Goal: Find specific page/section: Find specific page/section

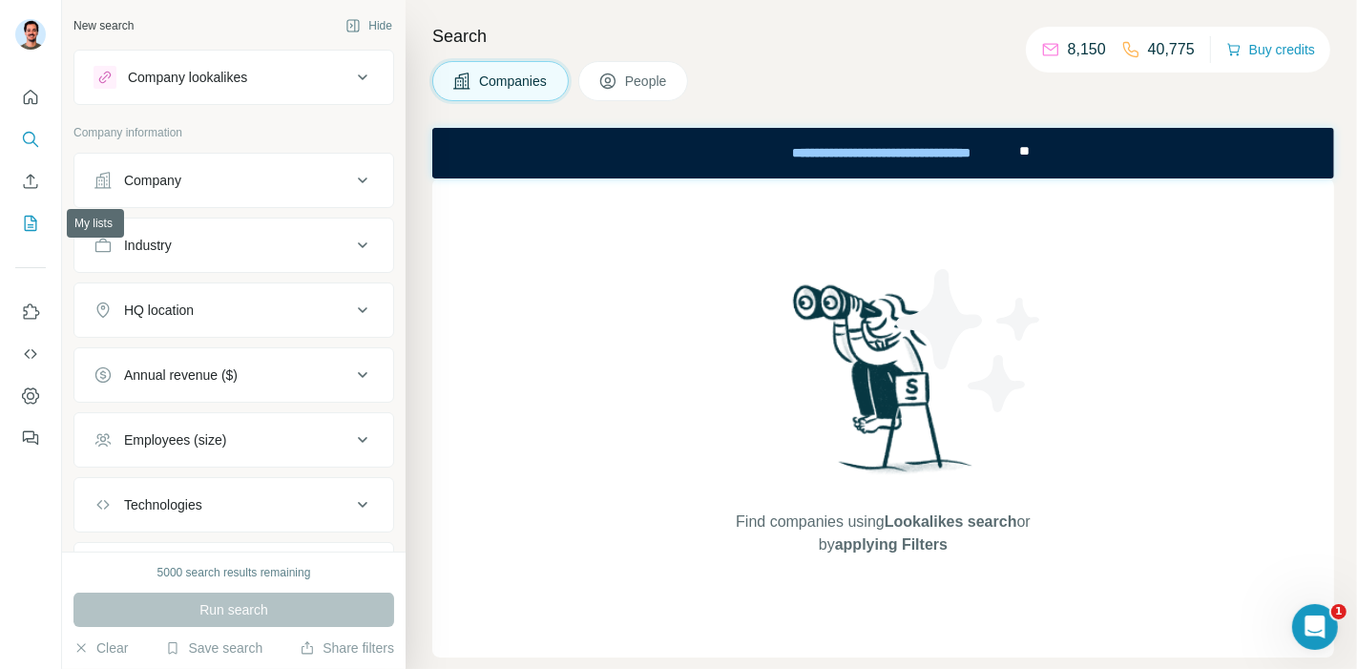
drag, startPoint x: 24, startPoint y: 226, endPoint x: 64, endPoint y: 224, distance: 40.1
click at [25, 226] on icon "My lists" at bounding box center [31, 223] width 12 height 15
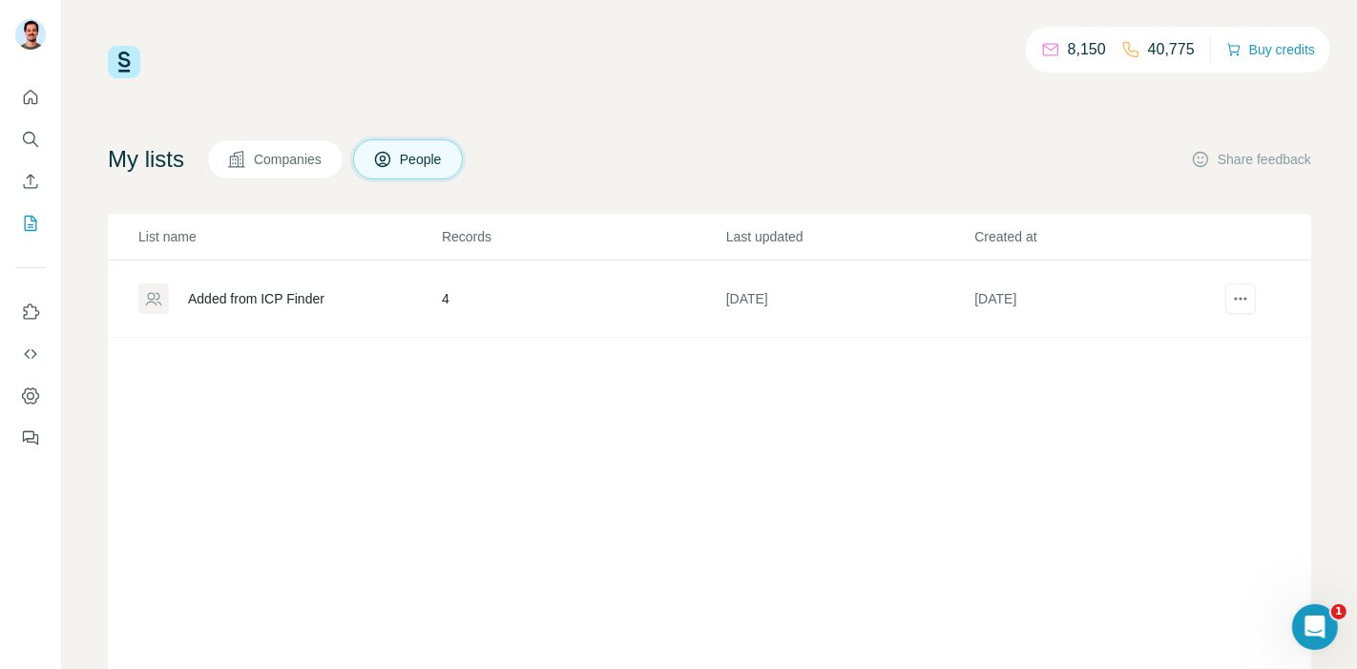
click at [265, 170] on button "Companies" at bounding box center [275, 159] width 136 height 40
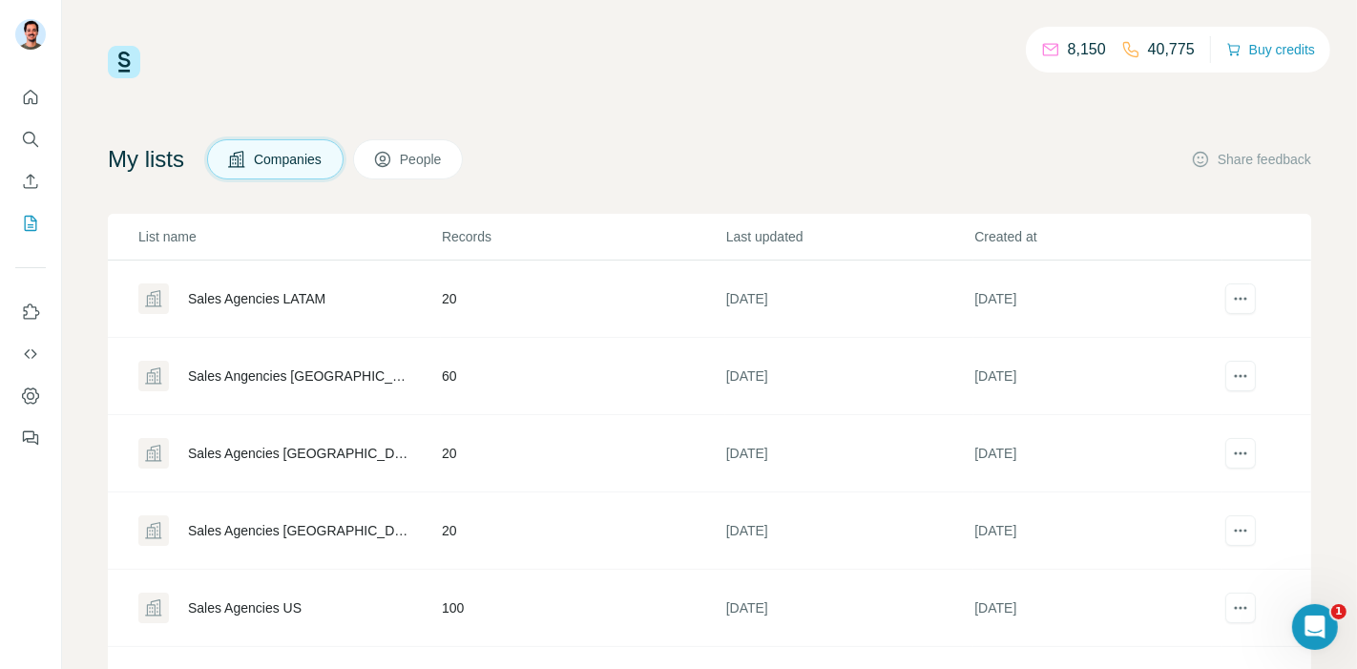
scroll to position [104, 0]
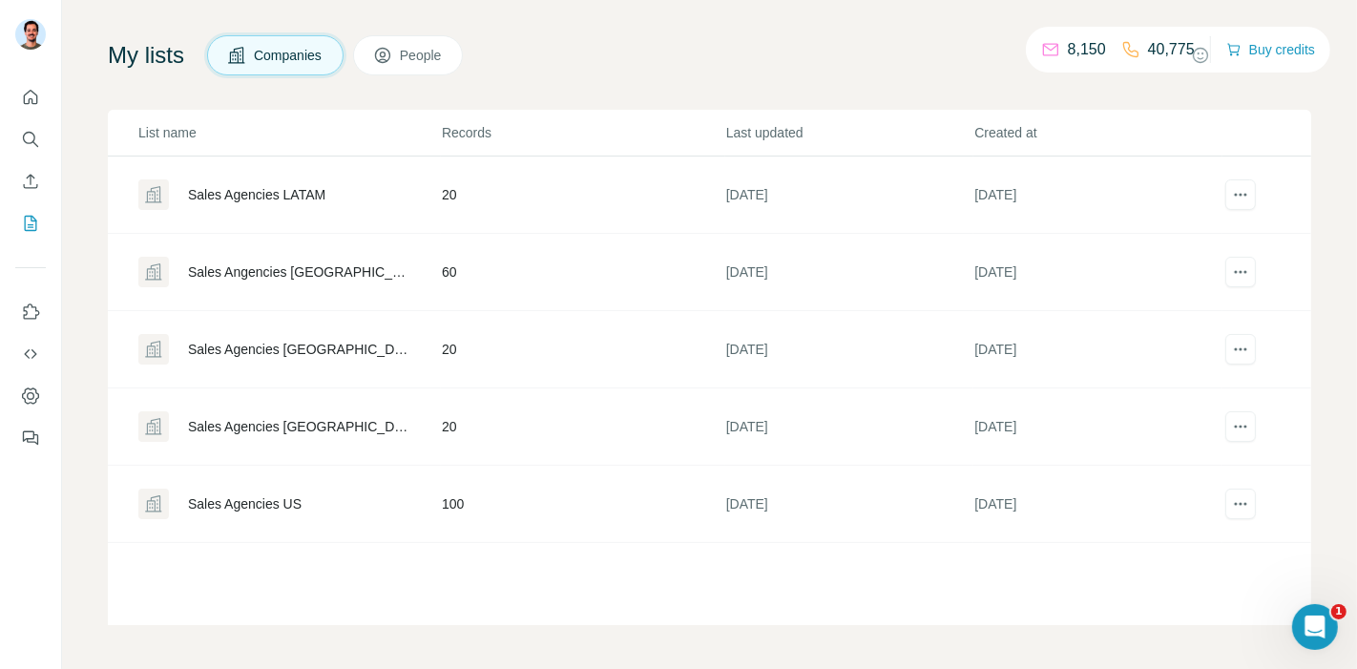
click at [258, 496] on div "Sales Agencies US" at bounding box center [245, 503] width 114 height 19
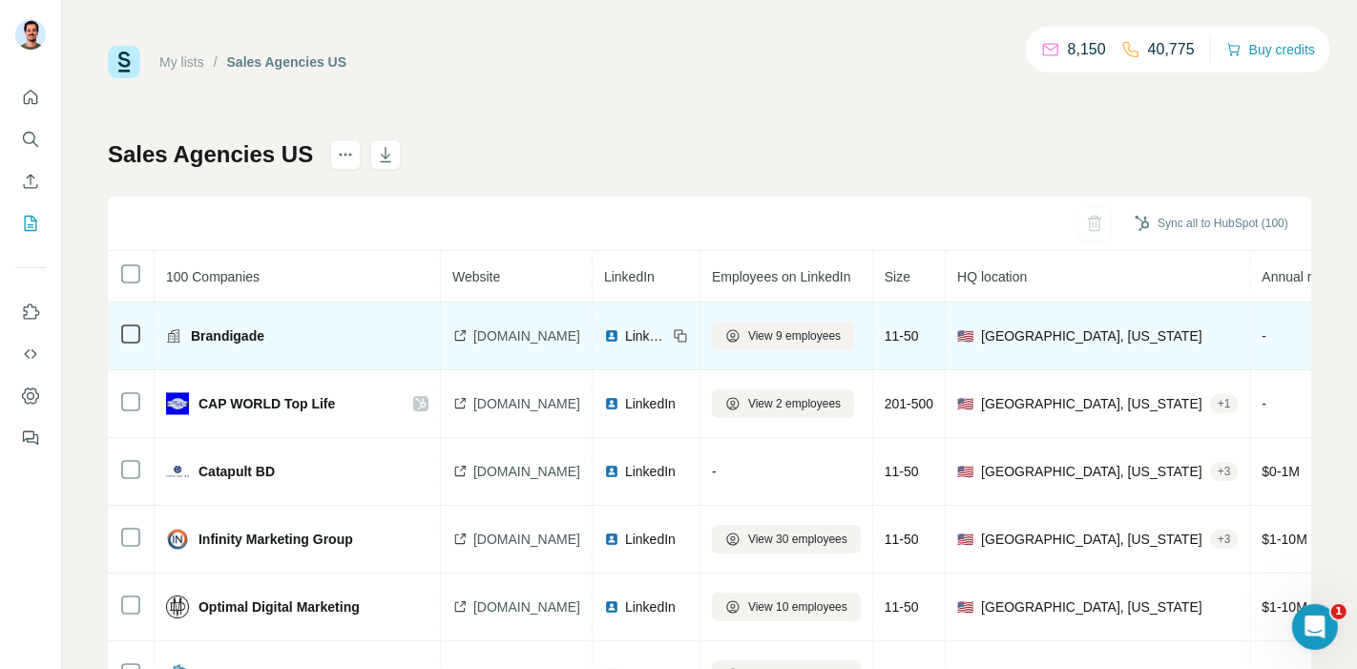
click at [119, 331] on icon at bounding box center [130, 334] width 23 height 23
click at [841, 338] on span "View 9 employees" at bounding box center [794, 335] width 93 height 17
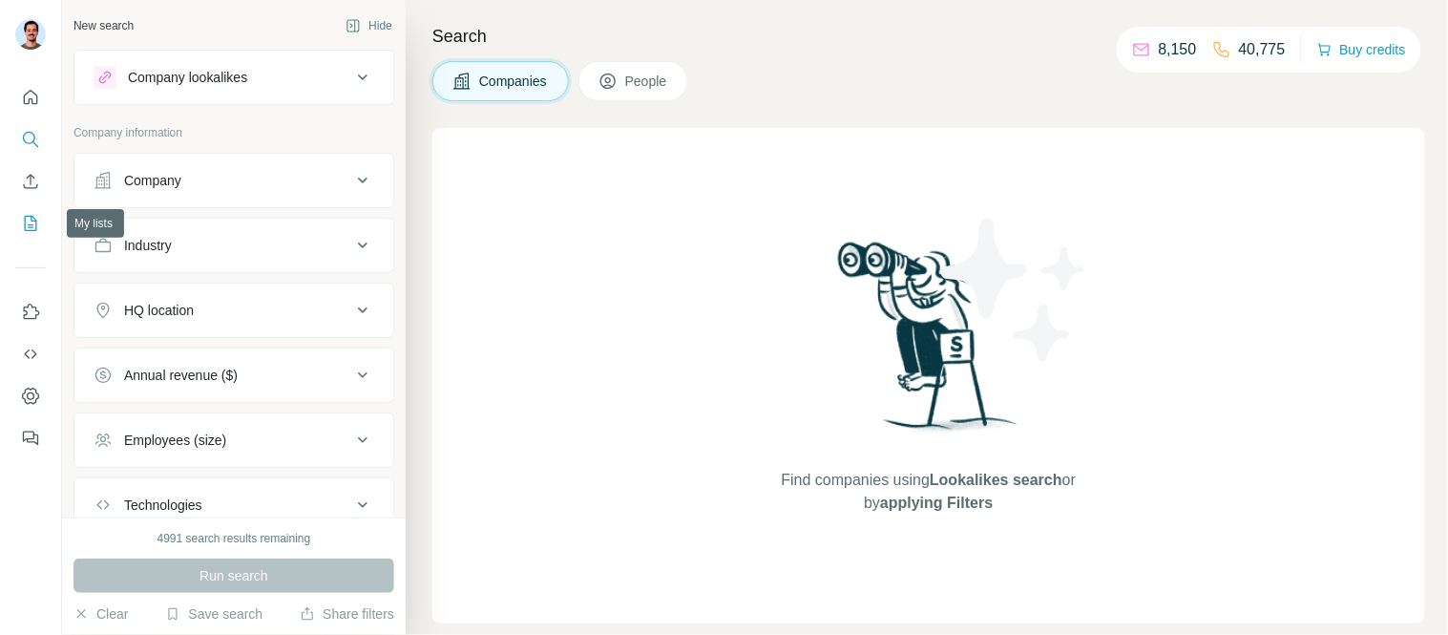
click at [19, 218] on button "My lists" at bounding box center [30, 223] width 31 height 34
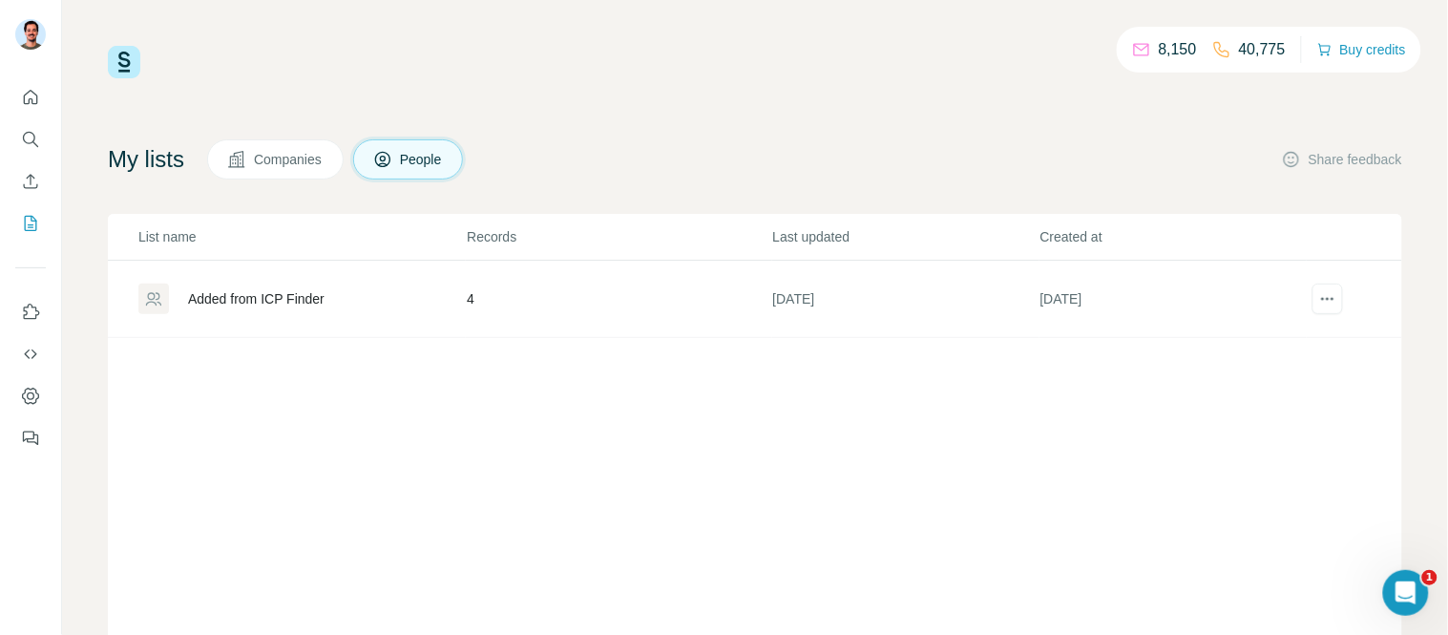
drag, startPoint x: 287, startPoint y: 151, endPoint x: 298, endPoint y: 150, distance: 10.5
click at [287, 150] on span "Companies" at bounding box center [289, 159] width 70 height 19
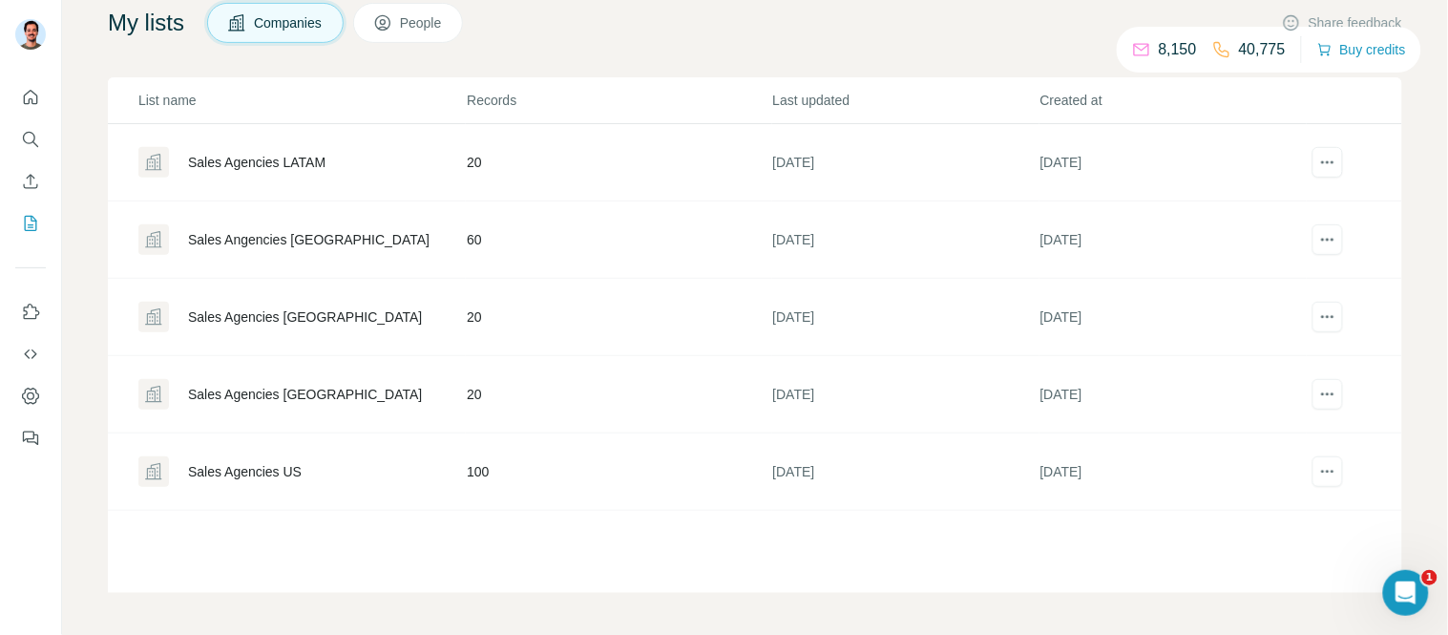
scroll to position [139, 0]
click at [272, 461] on div "Sales Agencies US" at bounding box center [245, 468] width 114 height 19
